Goal: Transaction & Acquisition: Subscribe to service/newsletter

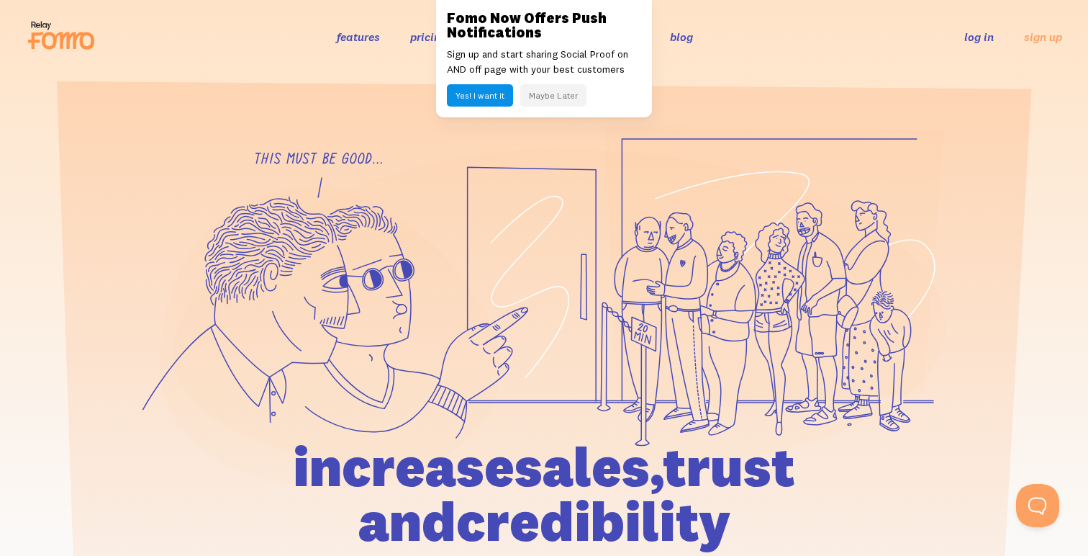
click at [543, 96] on button "Maybe Later" at bounding box center [553, 95] width 66 height 22
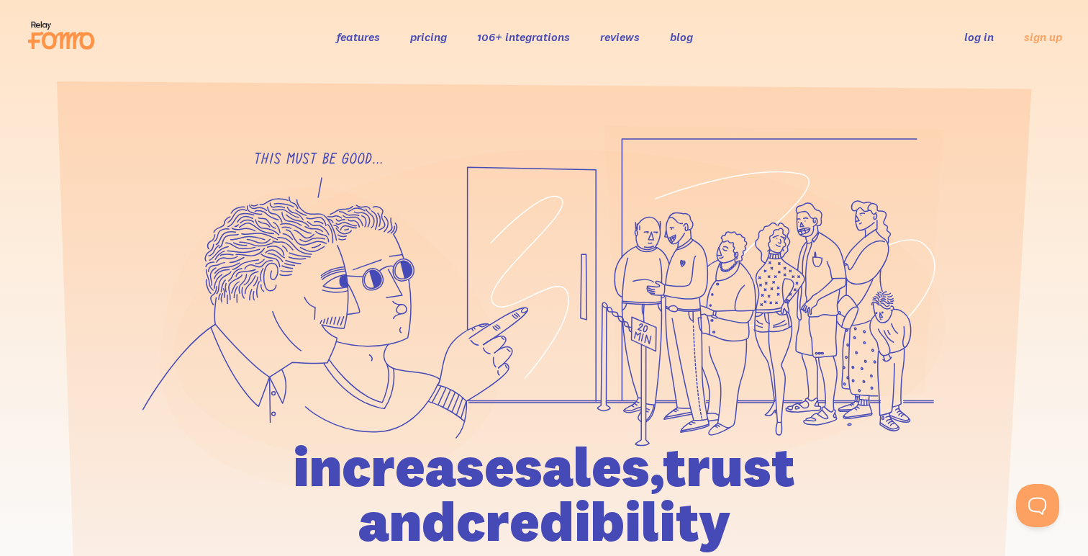
click at [517, 40] on link "106+ integrations" at bounding box center [523, 37] width 93 height 14
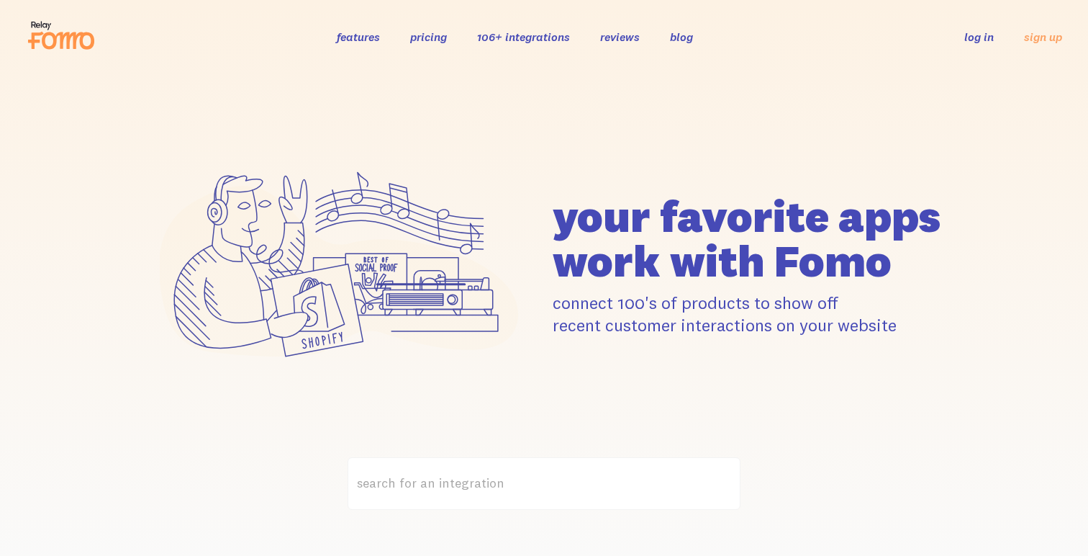
click at [420, 27] on div "features pricing 106+ integrations reviews blog log in sign up log in sign up" at bounding box center [544, 36] width 1036 height 39
click at [425, 44] on div "features pricing 106+ integrations reviews blog log in sign up log in sign up" at bounding box center [544, 36] width 1036 height 39
click at [427, 32] on link "pricing" at bounding box center [428, 37] width 37 height 14
